Goal: Transaction & Acquisition: Purchase product/service

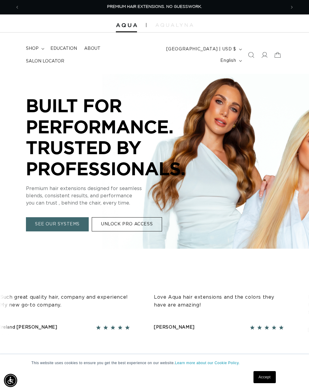
scroll to position [0, 266]
click at [39, 50] on summary "shop" at bounding box center [34, 48] width 24 height 13
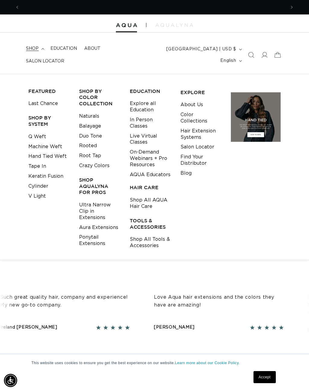
scroll to position [0, 533]
click at [45, 133] on link "Q Weft" at bounding box center [37, 137] width 18 height 10
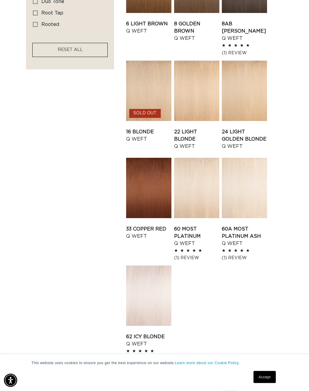
scroll to position [440, 0]
click at [250, 128] on link "24 Light Golden Blonde Q Weft" at bounding box center [244, 139] width 45 height 22
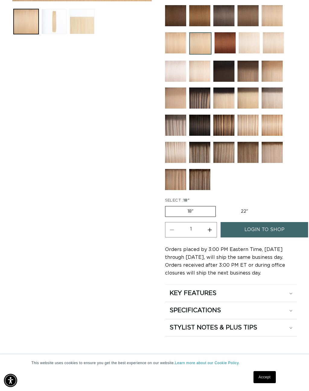
scroll to position [0, 266]
click at [293, 300] on summary "KEY FEATURES" at bounding box center [231, 293] width 132 height 17
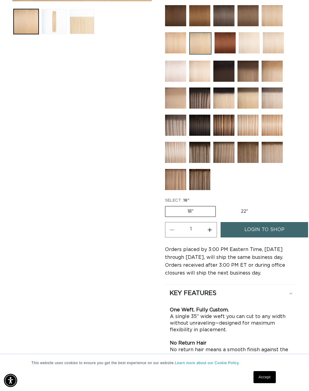
click at [203, 235] on button "Increase quantity for 24 Light Golden Blonde - Q Weft" at bounding box center [210, 229] width 14 height 15
type input "2"
click at [274, 238] on span "login to shop" at bounding box center [265, 229] width 40 height 15
click at [281, 227] on span "login to shop" at bounding box center [265, 229] width 40 height 15
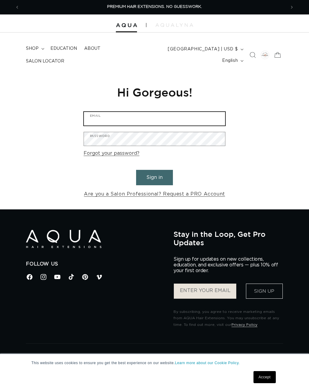
click at [204, 121] on input "Email" at bounding box center [154, 119] width 141 height 14
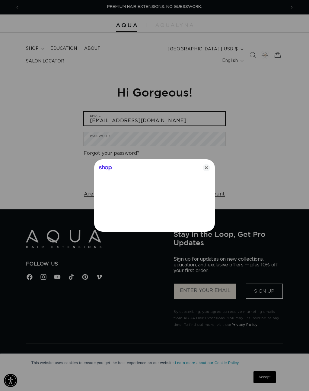
type input "klohlandt@aol.com"
click at [193, 138] on div at bounding box center [154, 195] width 309 height 391
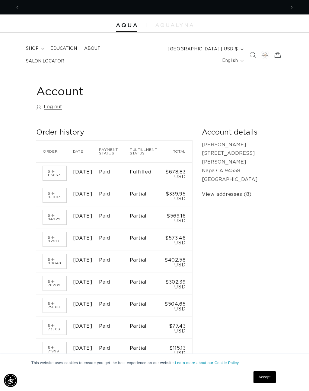
scroll to position [0, 266]
click at [37, 55] on summary "shop" at bounding box center [34, 48] width 24 height 13
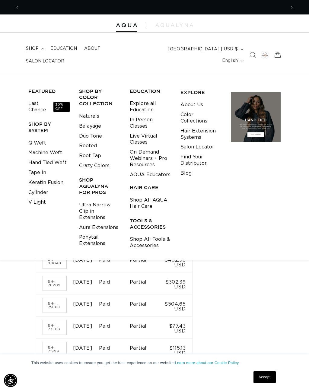
scroll to position [0, 533]
click at [43, 138] on link "Q Weft" at bounding box center [37, 143] width 18 height 10
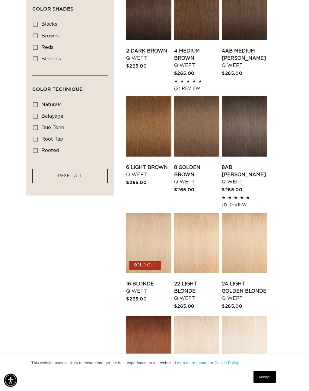
scroll to position [331, 0]
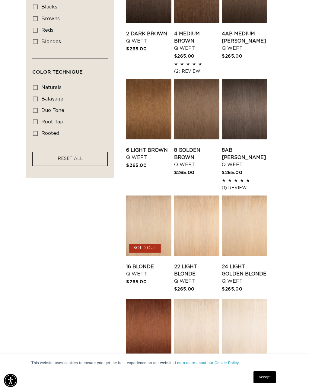
click at [246, 263] on link "24 Light Golden Blonde Q Weft" at bounding box center [244, 274] width 45 height 22
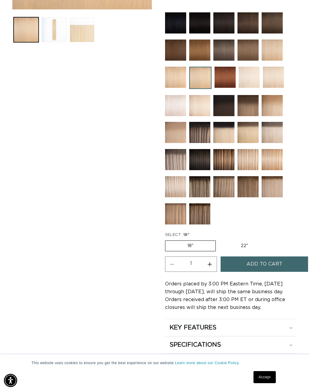
scroll to position [0, 533]
click at [212, 269] on button "Increase quantity for 24 Light Golden Blonde - Q Weft" at bounding box center [210, 264] width 14 height 15
type input "2"
click at [256, 270] on span "Add to cart" at bounding box center [265, 264] width 36 height 15
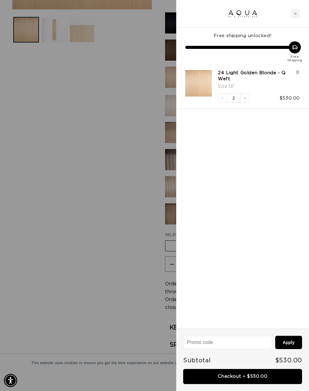
click at [242, 374] on link "Checkout • $530.00" at bounding box center [242, 376] width 119 height 15
click at [252, 51] on div "Free Shipping" at bounding box center [242, 51] width 115 height 21
click at [270, 379] on link "Checkout • $530.00" at bounding box center [242, 376] width 119 height 15
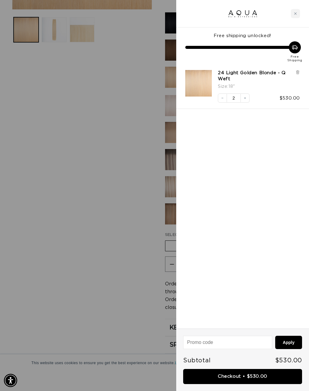
scroll to position [0, 533]
click at [220, 100] on button "Decrease quantity" at bounding box center [222, 98] width 9 height 9
click at [237, 384] on link "Checkout • $265.00" at bounding box center [242, 376] width 119 height 15
